Goal: Task Accomplishment & Management: Manage account settings

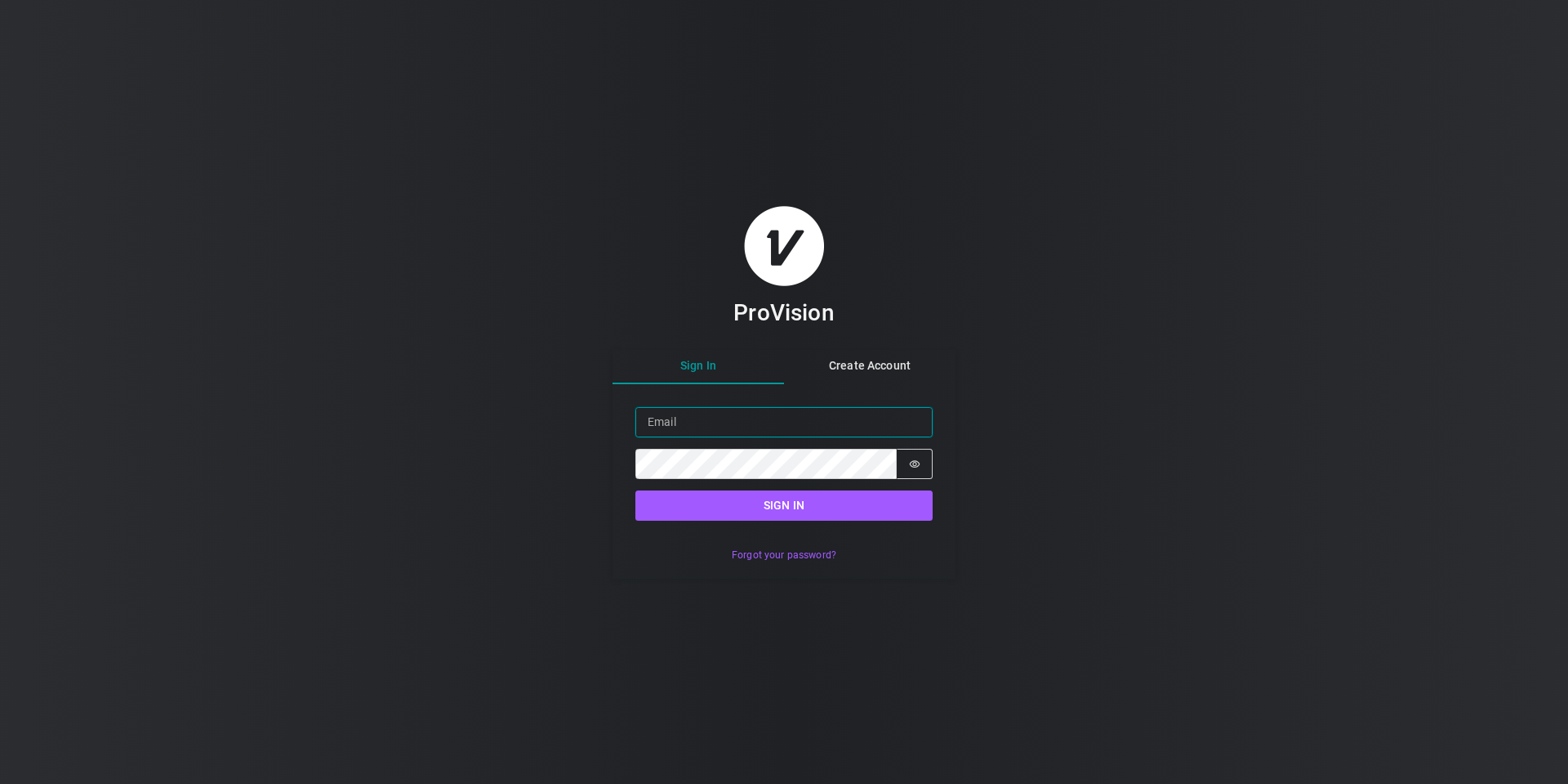
click at [820, 417] on input "Email" at bounding box center [784, 422] width 297 height 30
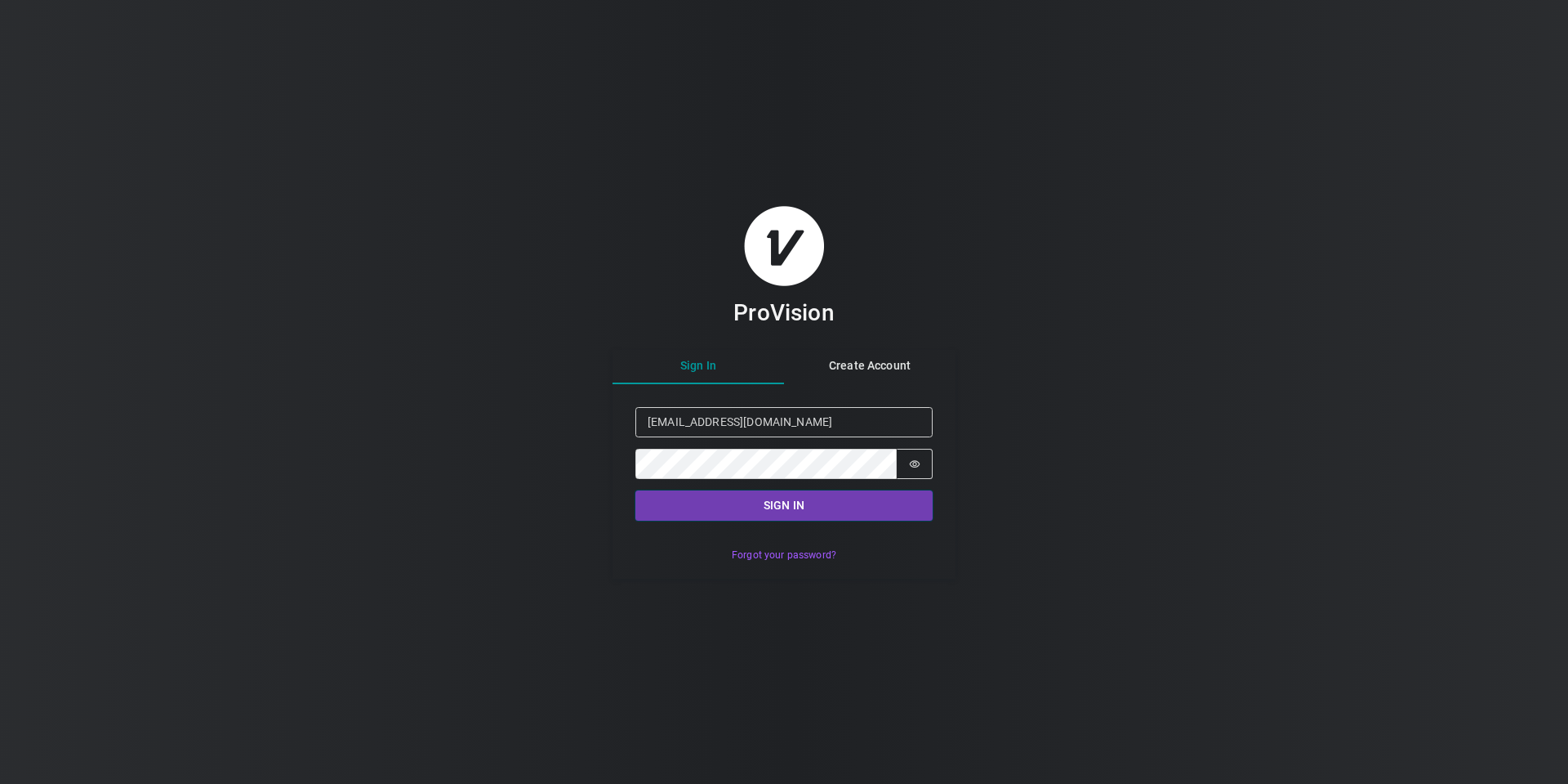
click at [825, 505] on button "Sign in" at bounding box center [784, 505] width 297 height 30
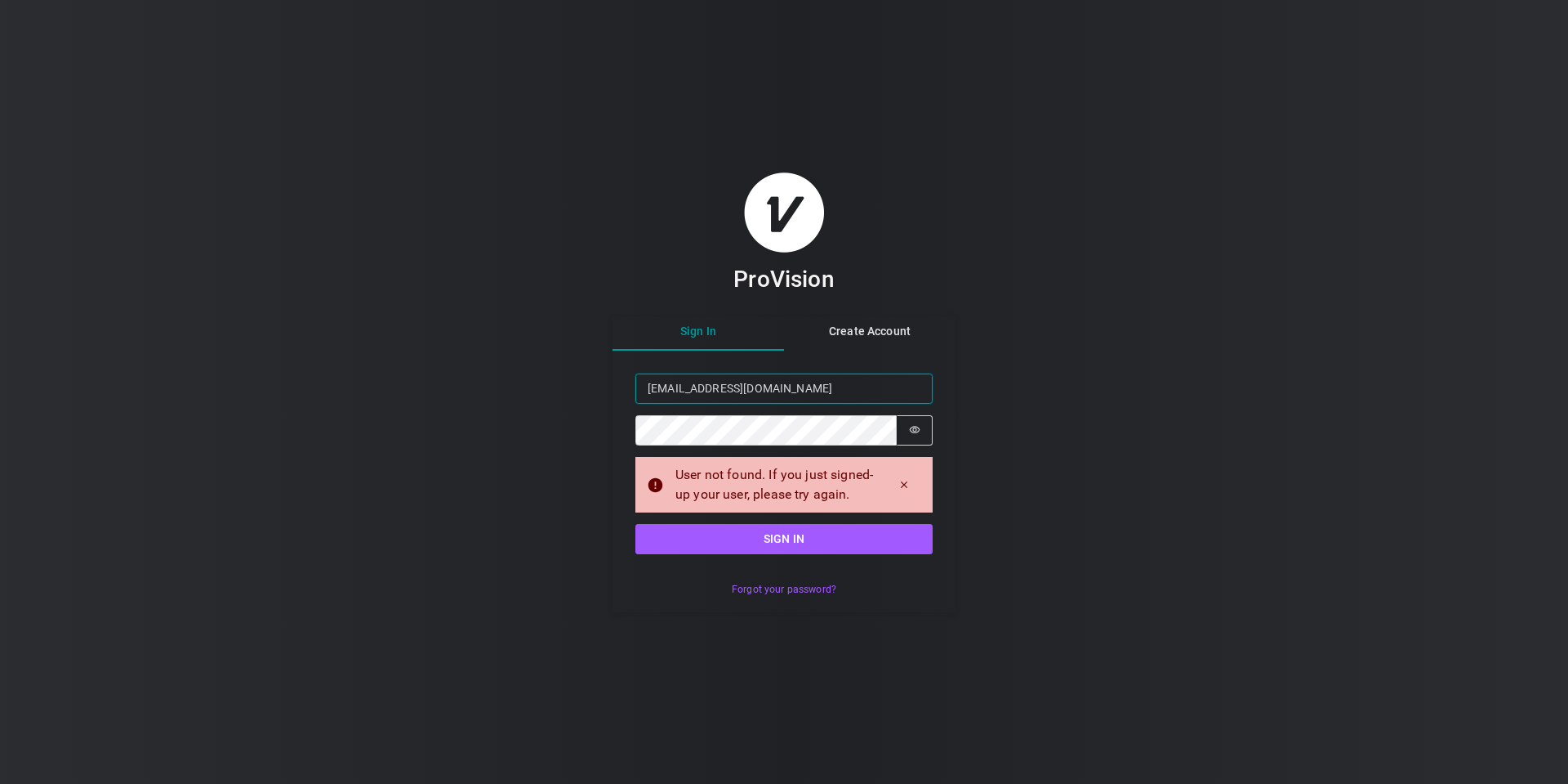
drag, startPoint x: 769, startPoint y: 387, endPoint x: 706, endPoint y: 390, distance: 63.1
click at [706, 390] on input "[EMAIL_ADDRESS][DOMAIN_NAME]" at bounding box center [784, 388] width 297 height 30
type input "[EMAIL_ADDRESS][DOMAIN_NAME]"
click at [1035, 549] on div "ProVision Sign In Create Account Sign in Email [EMAIL_ADDRESS][DOMAIN_NAME] Pas…" at bounding box center [784, 392] width 1568 height 784
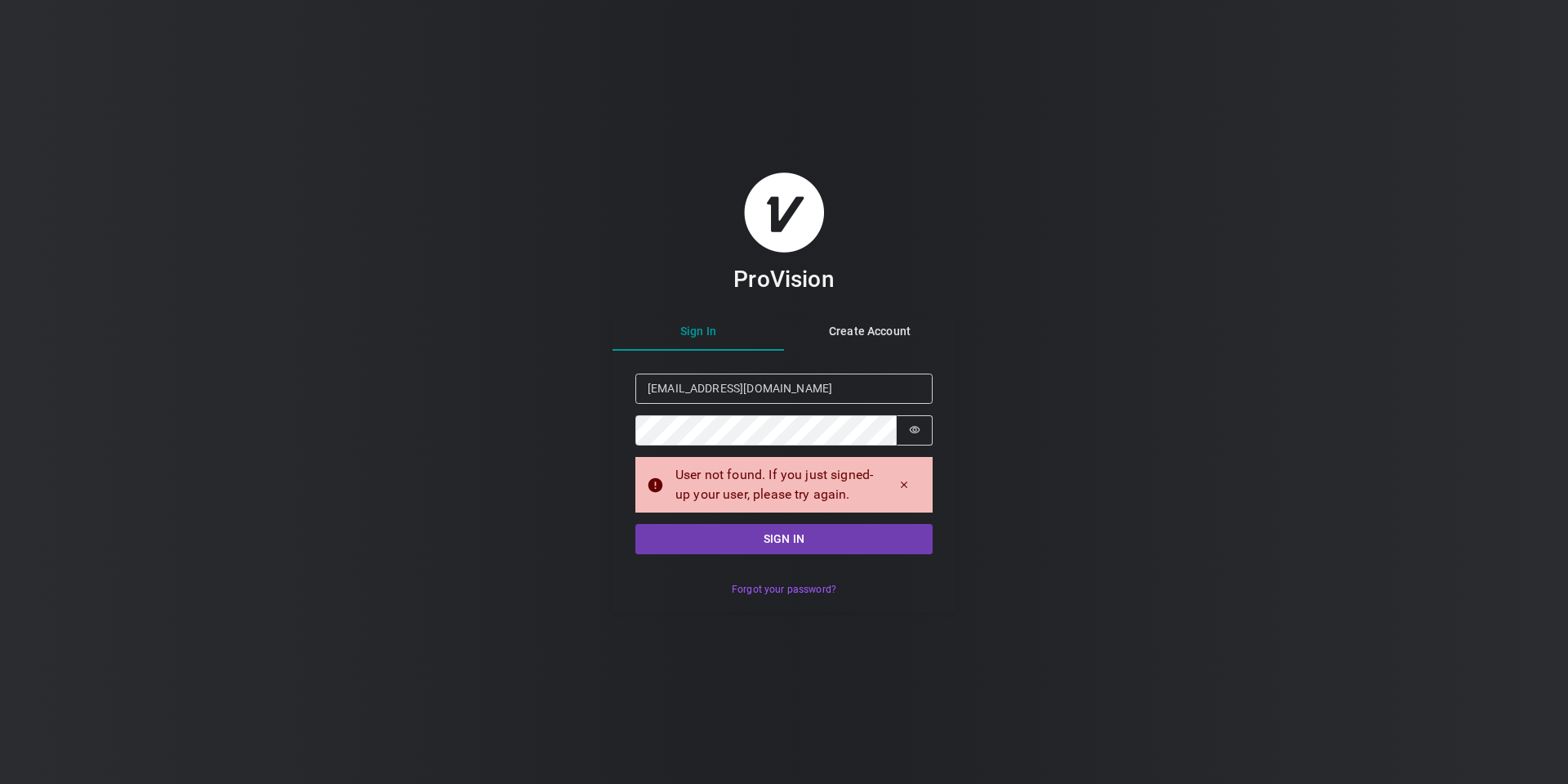
drag, startPoint x: 1035, startPoint y: 549, endPoint x: 877, endPoint y: 540, distance: 158.3
click at [1034, 549] on div "ProVision Sign In Create Account Sign in Email [EMAIL_ADDRESS][DOMAIN_NAME] Pas…" at bounding box center [784, 392] width 1568 height 784
click at [873, 541] on button "Sign in" at bounding box center [784, 538] width 297 height 30
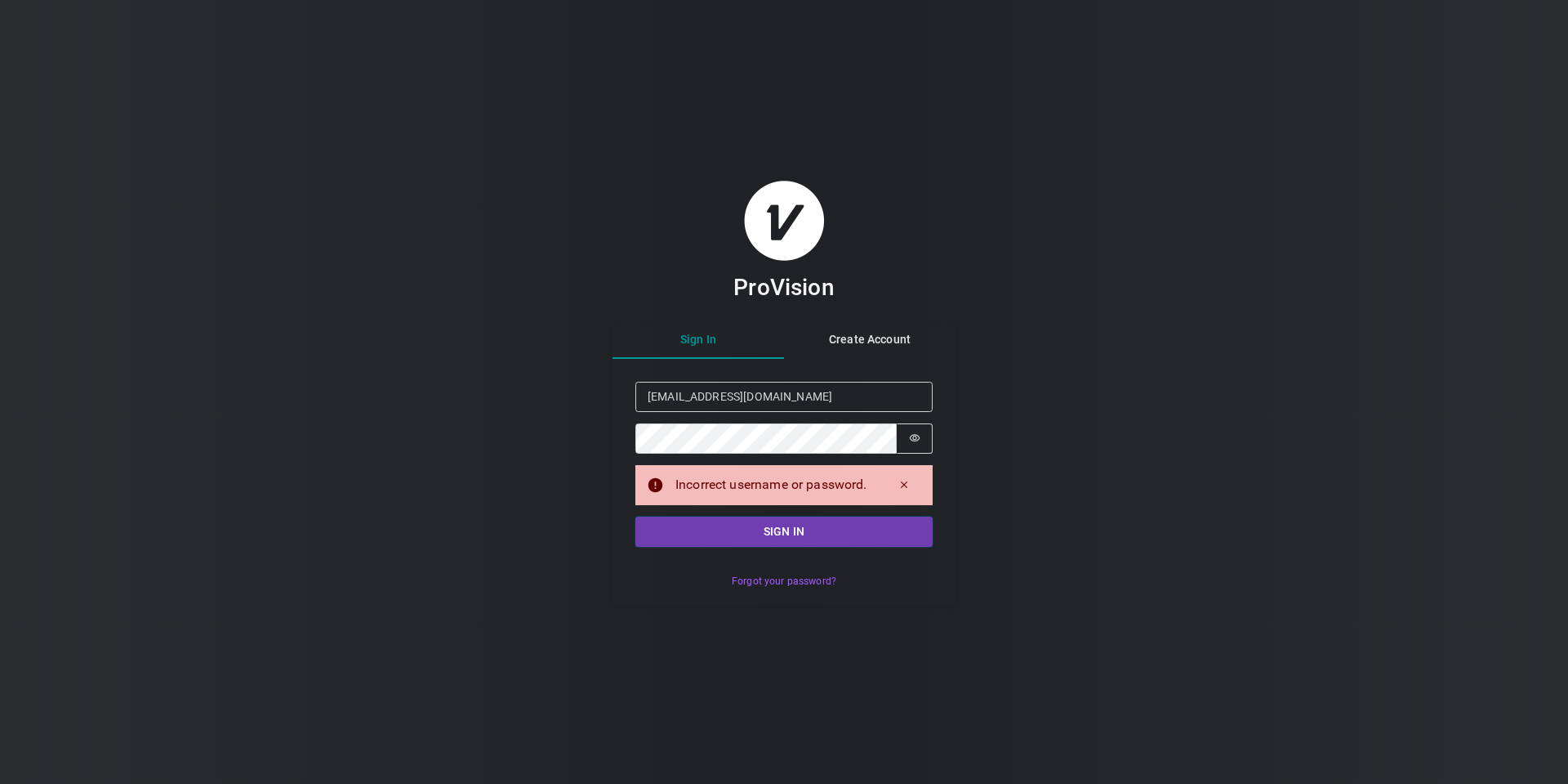
click at [802, 527] on button "Sign in" at bounding box center [784, 531] width 297 height 30
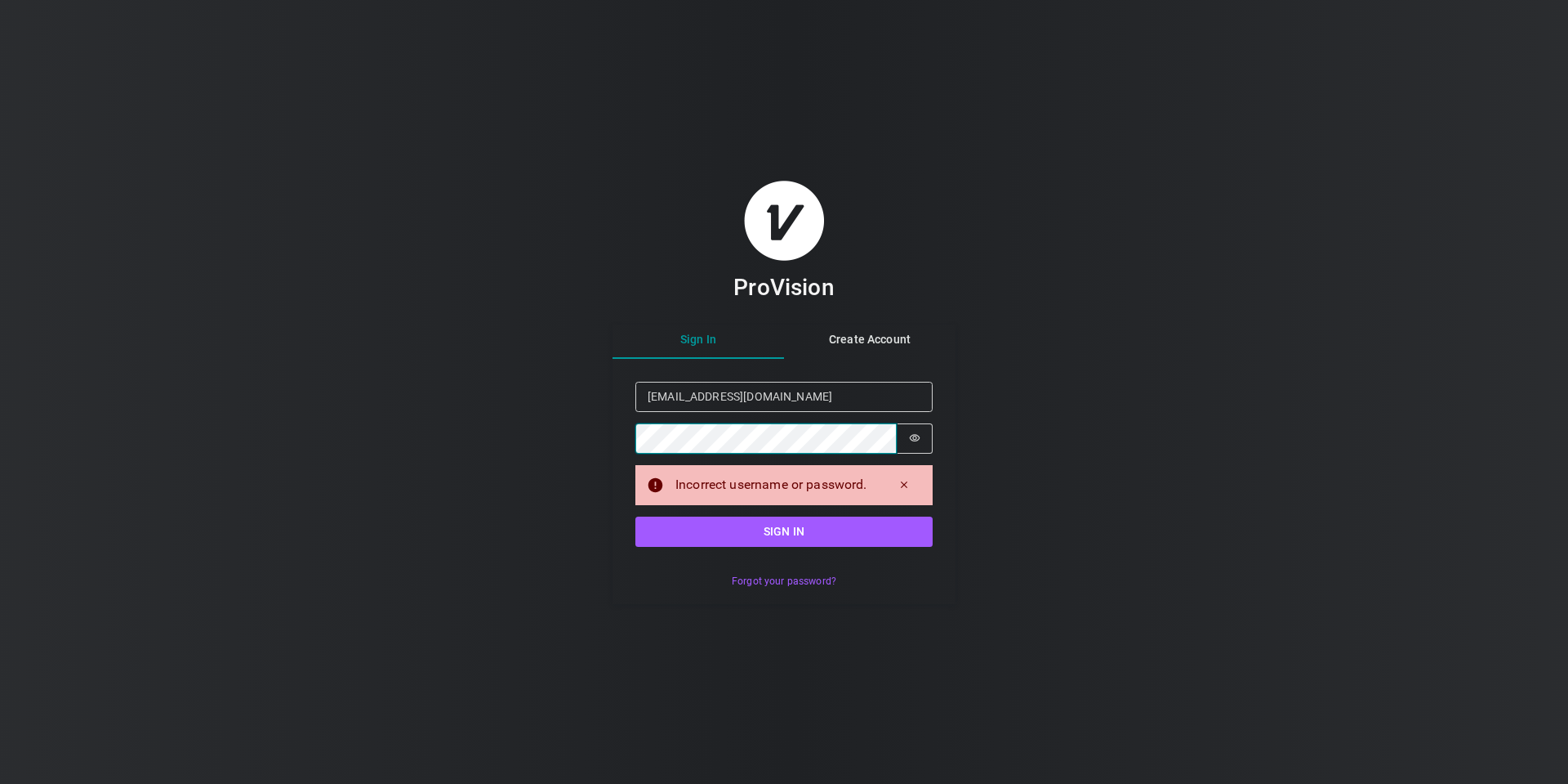
click at [556, 431] on div "ProVision Sign In Create Account Sign in Email [EMAIL_ADDRESS][DOMAIN_NAME] Pas…" at bounding box center [784, 392] width 1568 height 784
click at [685, 549] on form "Sign in Email [EMAIL_ADDRESS][DOMAIN_NAME] Password Password is hidden Incorrec…" at bounding box center [784, 464] width 343 height 211
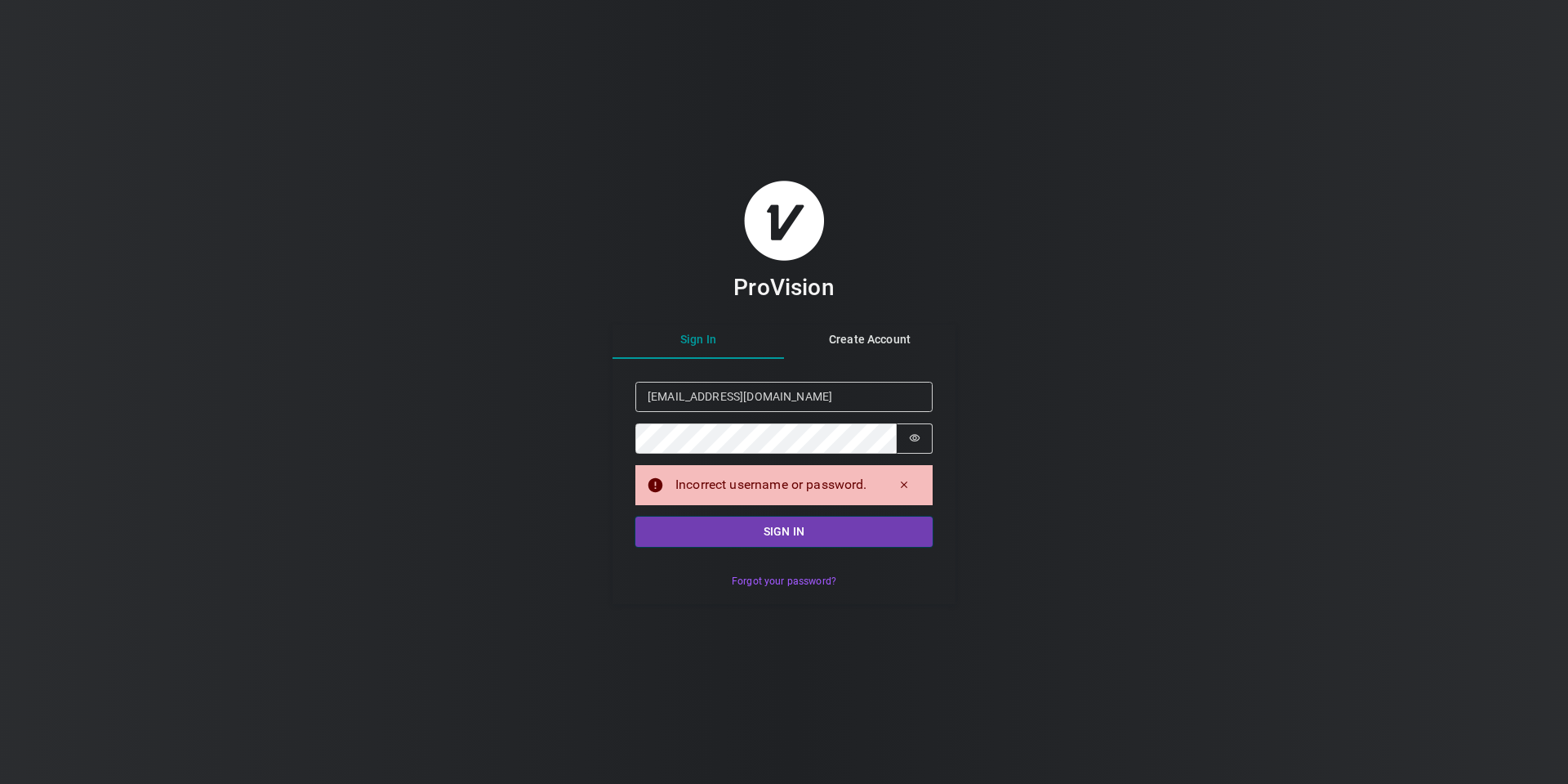
click at [706, 542] on button "Sign in" at bounding box center [784, 531] width 297 height 30
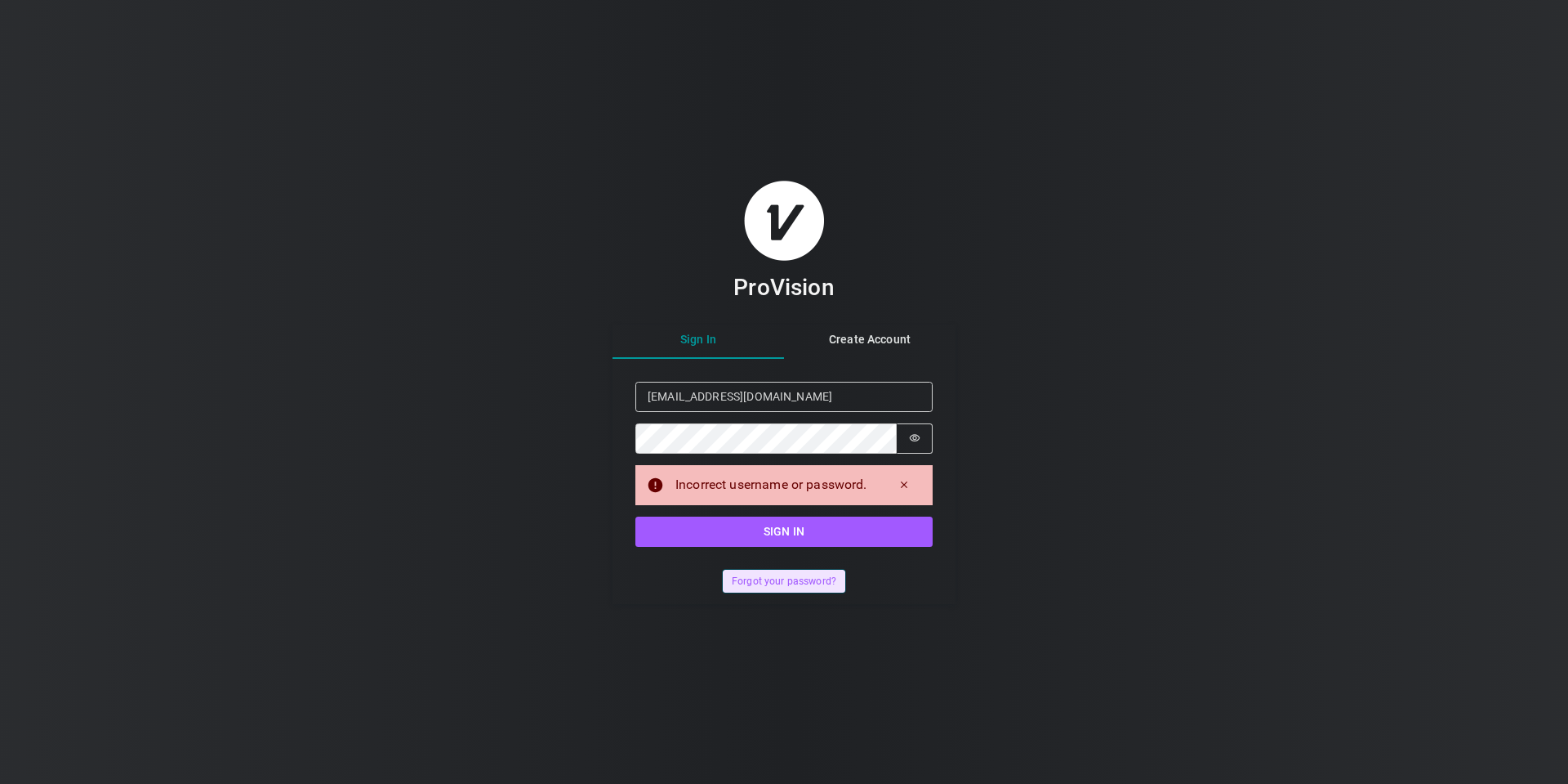
click at [793, 583] on button "Forgot your password?" at bounding box center [784, 582] width 122 height 24
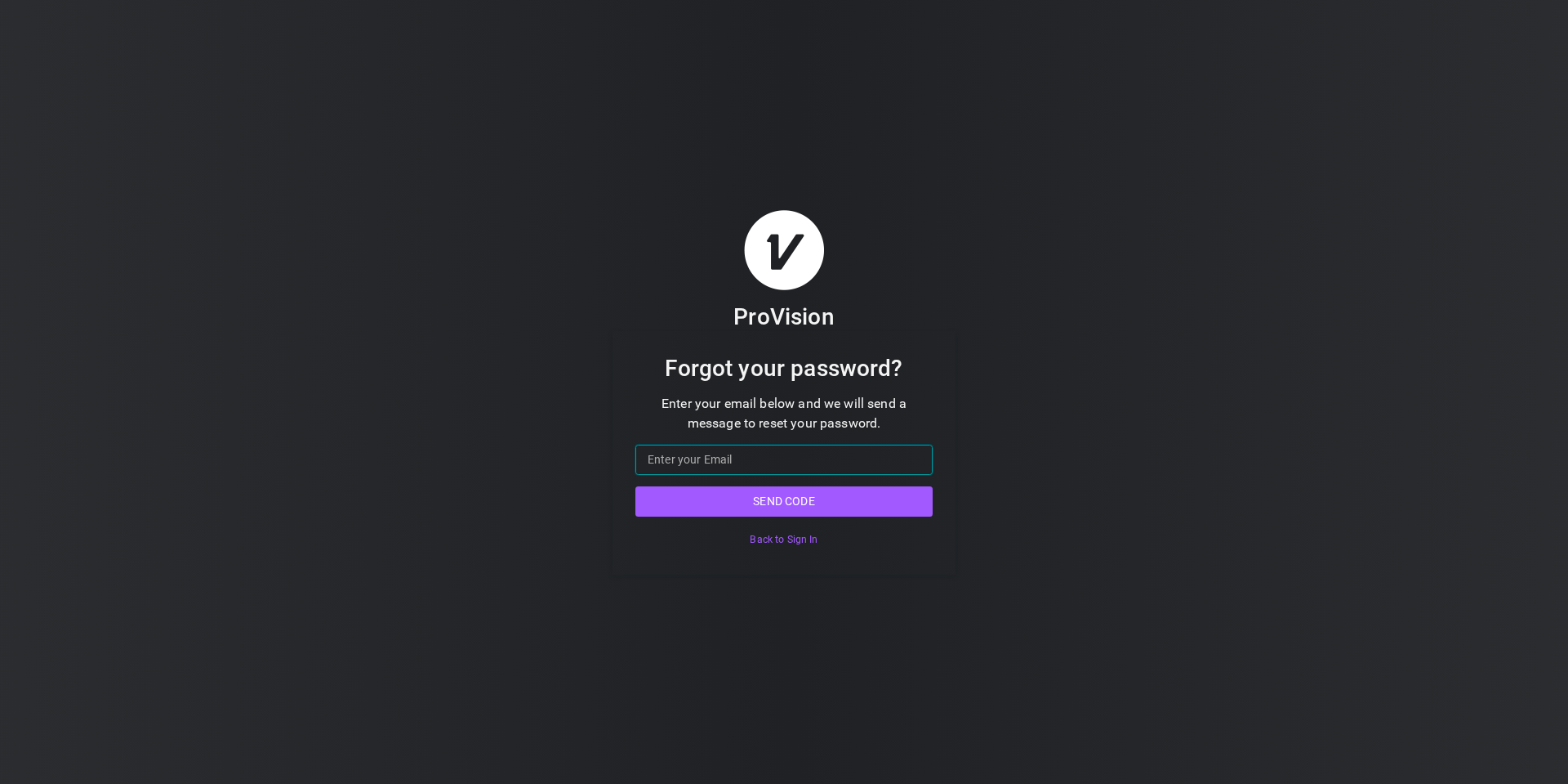
click at [726, 452] on input "Email" at bounding box center [784, 459] width 297 height 30
type input "[EMAIL_ADDRESS][DOMAIN_NAME]"
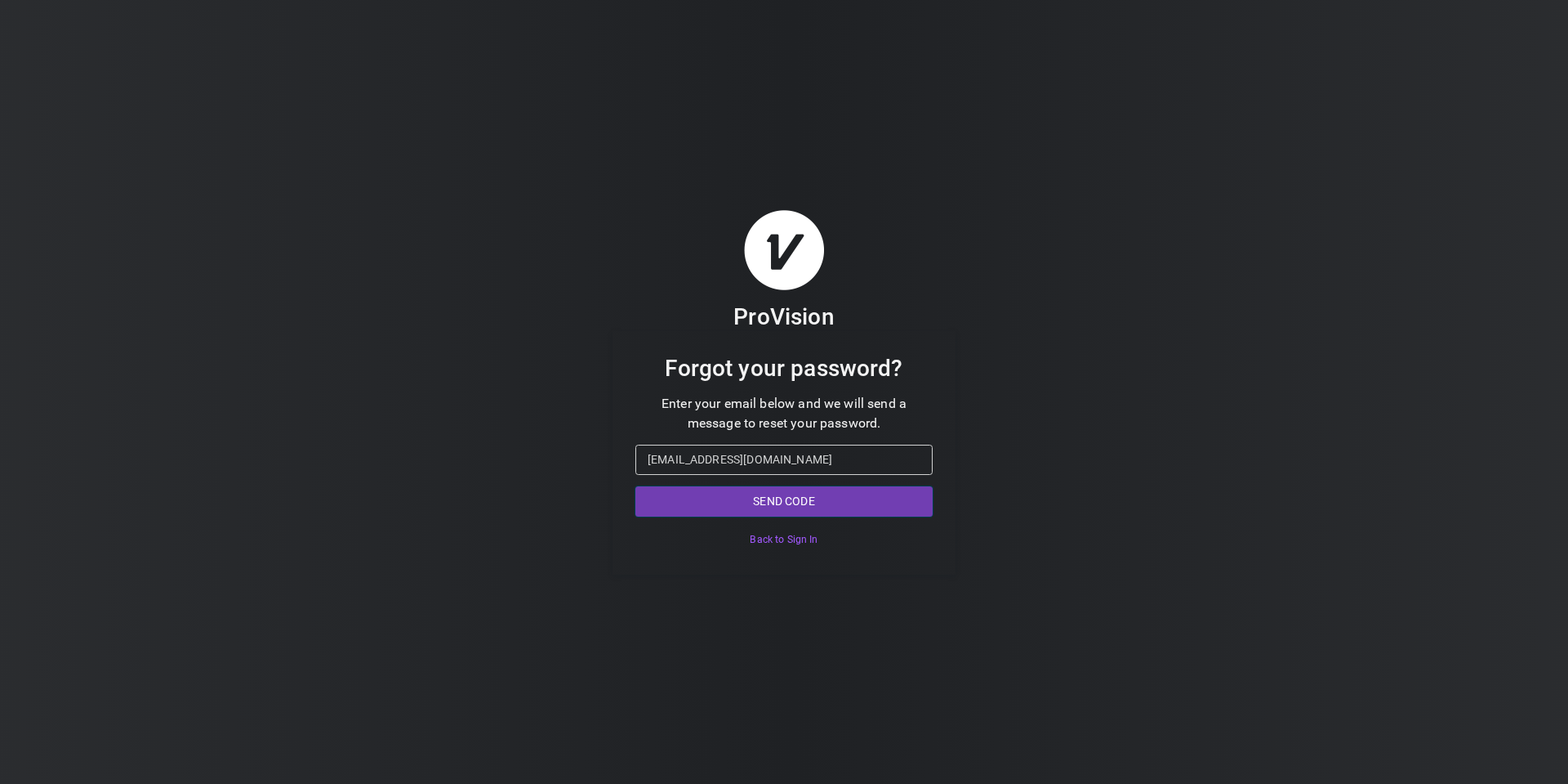
click at [798, 502] on button "Send code" at bounding box center [784, 500] width 297 height 30
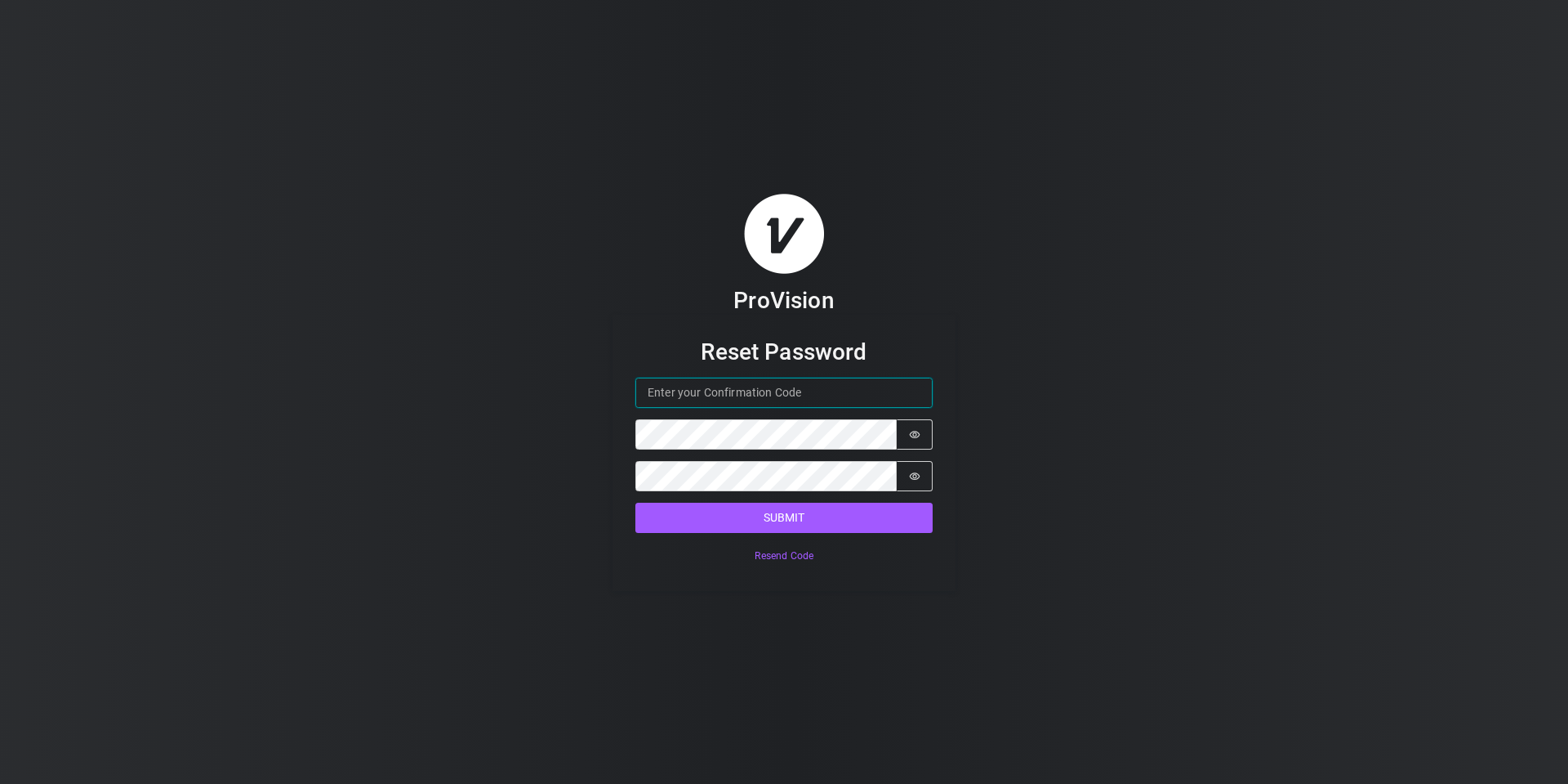
click at [743, 389] on input "Confirmation Code" at bounding box center [784, 392] width 297 height 30
paste input "769871"
type input "769871"
click at [915, 437] on icon "Show password" at bounding box center [915, 434] width 10 height 8
click at [595, 435] on div "ProVision Reset Password Confirmation Code 769871 Password Password is shown Co…" at bounding box center [784, 392] width 1568 height 784
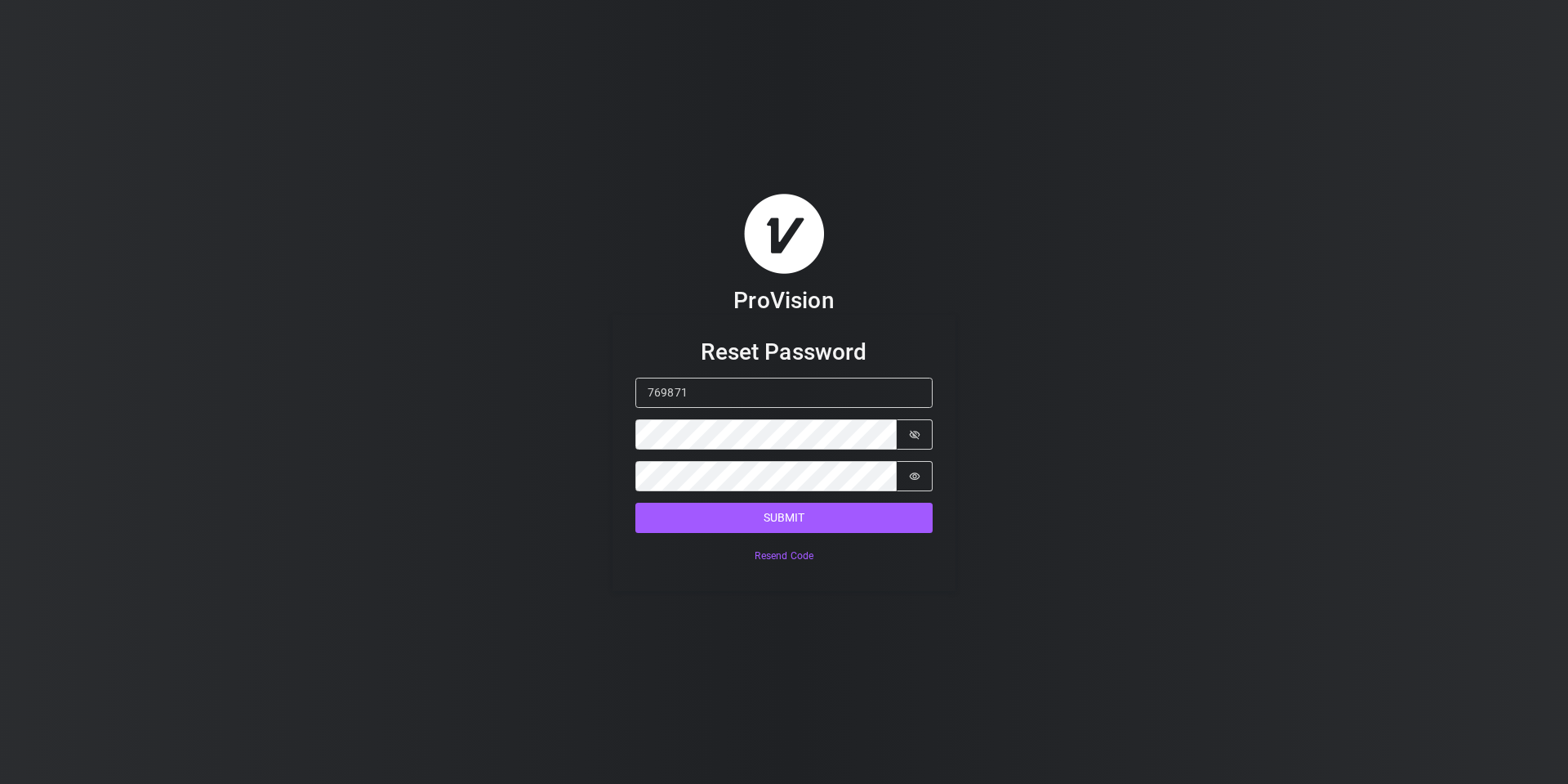
click at [1167, 490] on div "ProVision Reset Password Confirmation Code 769871 Password Password is shown Co…" at bounding box center [784, 392] width 1568 height 784
click at [781, 519] on button "Submit" at bounding box center [784, 518] width 297 height 30
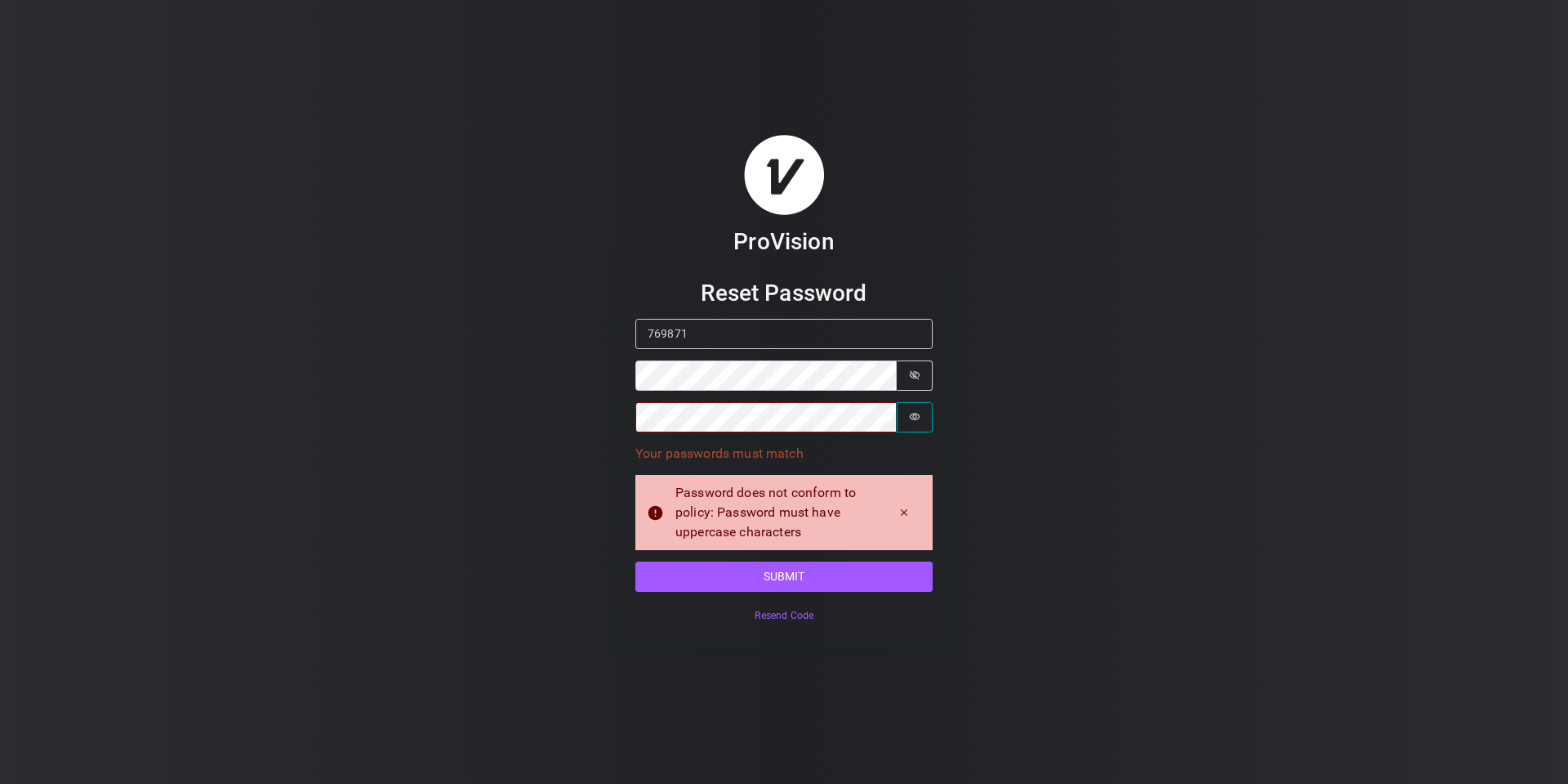
click at [921, 423] on button "Password is hidden" at bounding box center [915, 416] width 36 height 30
click at [557, 371] on div "ProVision Reset Password Confirmation Code 769871 Password Password is shown Co…" at bounding box center [784, 392] width 1568 height 784
click at [1146, 613] on div "ProVision Reset Password Confirmation Code 769871 Password Password is shown Co…" at bounding box center [784, 392] width 1568 height 784
click at [750, 580] on button "Submit" at bounding box center [784, 576] width 297 height 30
click at [793, 578] on button "Submit" at bounding box center [784, 576] width 297 height 30
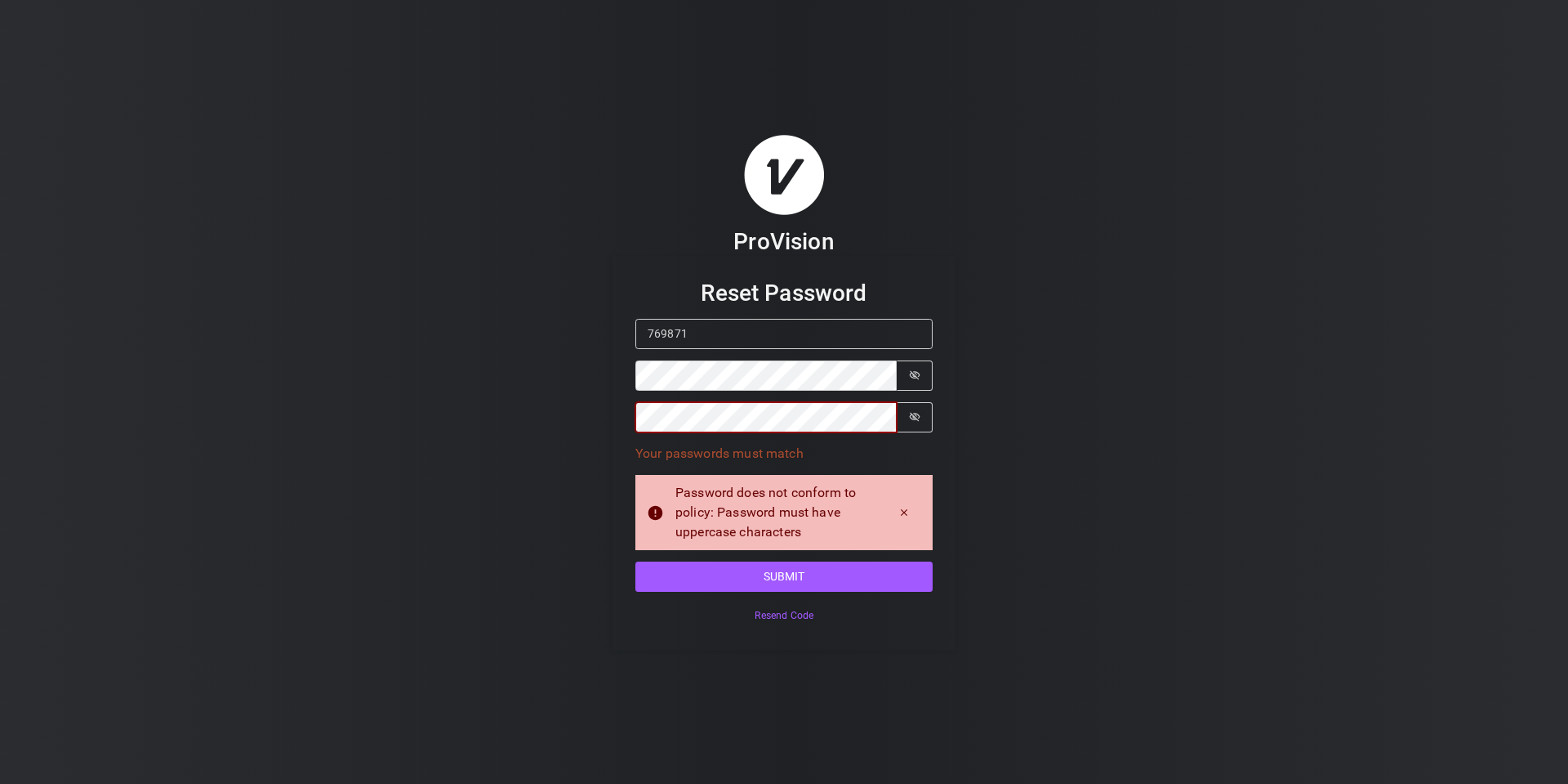
click at [551, 408] on div "ProVision Reset Password Confirmation Code 769871 Password Password is shown Co…" at bounding box center [784, 392] width 1568 height 784
click at [477, 368] on div "ProVision Reset Password Confirmation Code 769871 Password Password is shown Co…" at bounding box center [784, 392] width 1568 height 784
click at [632, 372] on form "Reset Password Confirmation Code 769871 Password Password is shown Confirm Pass…" at bounding box center [784, 453] width 343 height 395
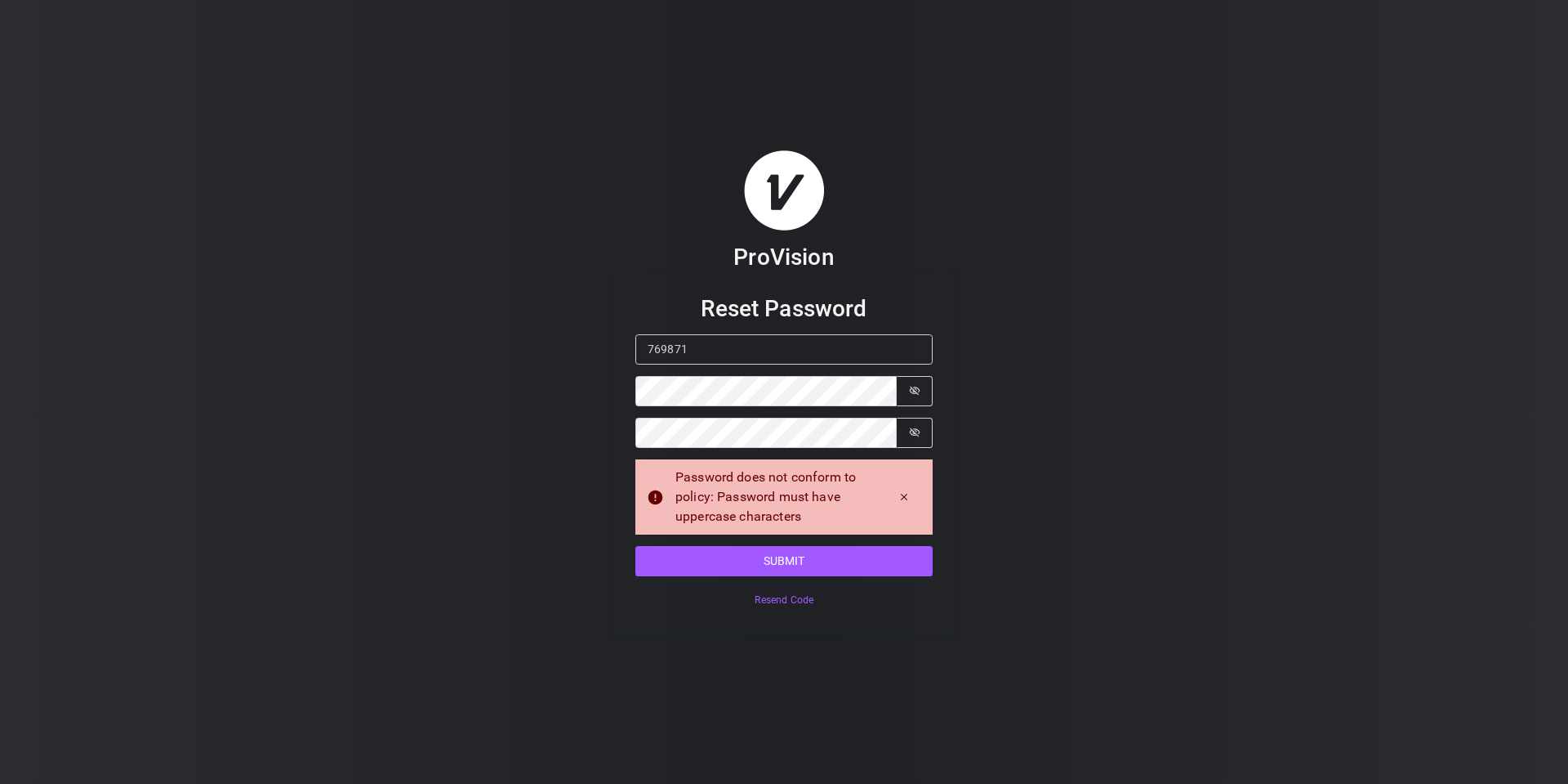
click at [1068, 425] on div "ProVision Reset Password Confirmation Code 769871 Password Password is shown Co…" at bounding box center [784, 392] width 1568 height 784
click at [811, 556] on button "Submit" at bounding box center [784, 560] width 297 height 30
click at [609, 392] on div "ProVision Reset Password Confirmation Code 769871 Password Password is shown Co…" at bounding box center [784, 392] width 1568 height 784
click at [1162, 370] on div "ProVision Reset Password Confirmation Code 769871 Password Password is shown Co…" at bounding box center [784, 392] width 1568 height 784
click at [807, 561] on button "Submit" at bounding box center [784, 560] width 297 height 30
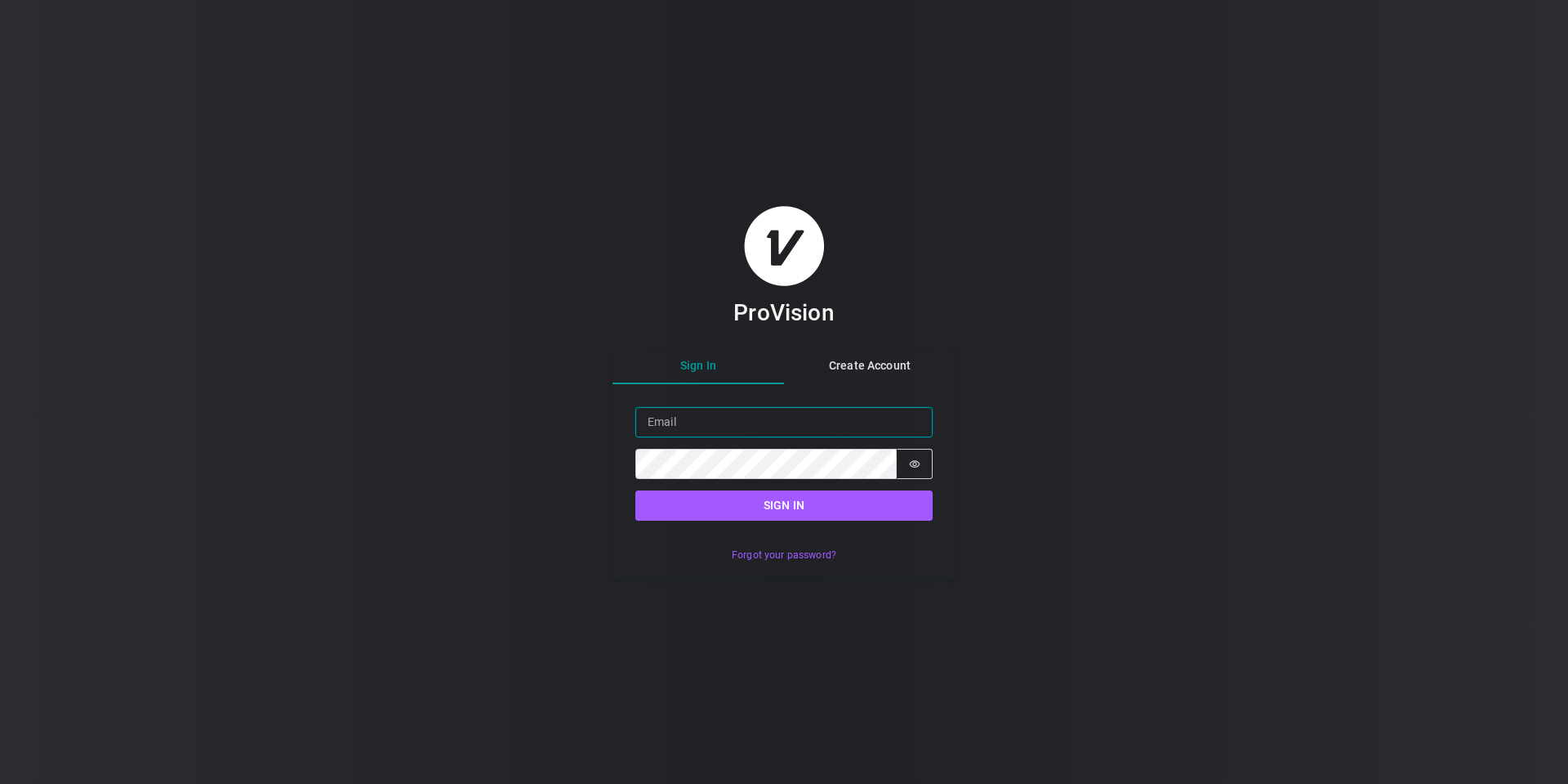
click at [689, 423] on input "Email" at bounding box center [784, 422] width 297 height 30
type input "[EMAIL_ADDRESS][DOMAIN_NAME]"
click at [635, 490] on button "Sign in" at bounding box center [784, 505] width 297 height 30
